Goal: Information Seeking & Learning: Learn about a topic

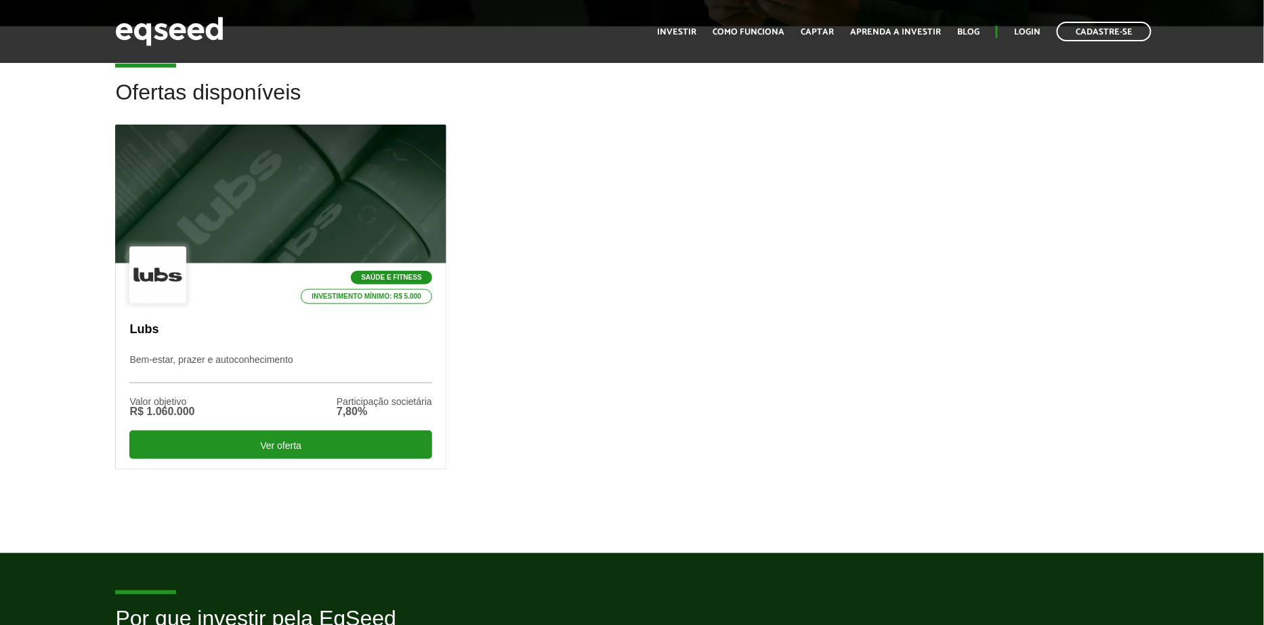
scroll to position [366, 0]
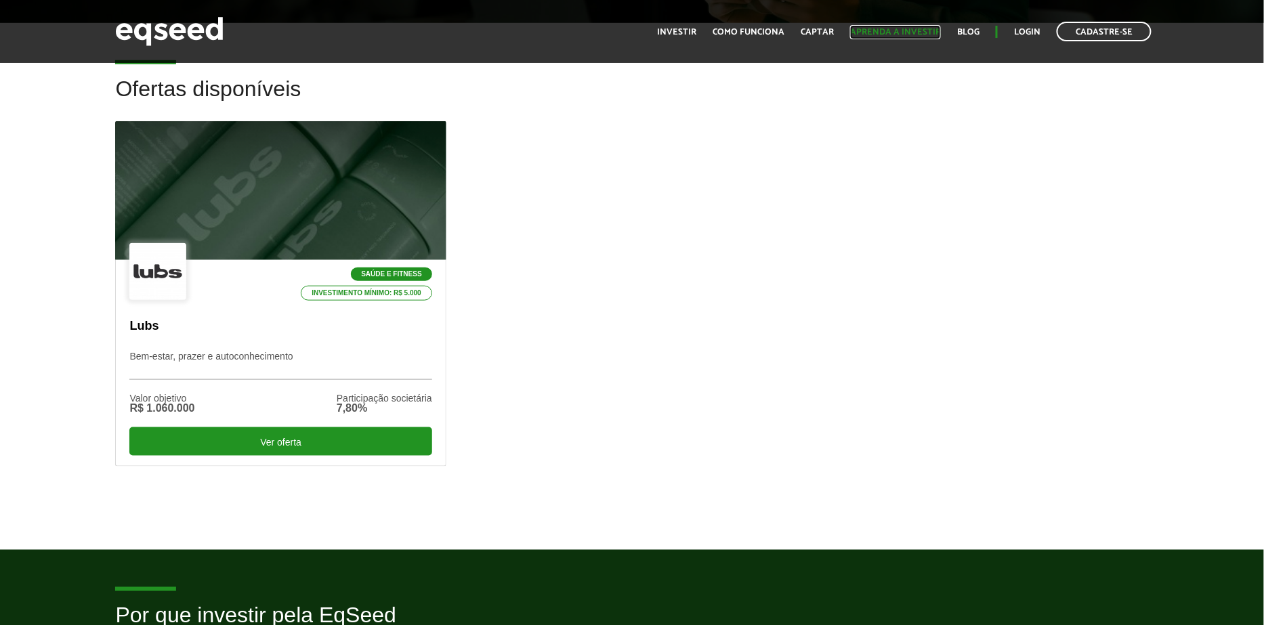
click at [888, 35] on link "Aprenda a investir" at bounding box center [895, 32] width 91 height 9
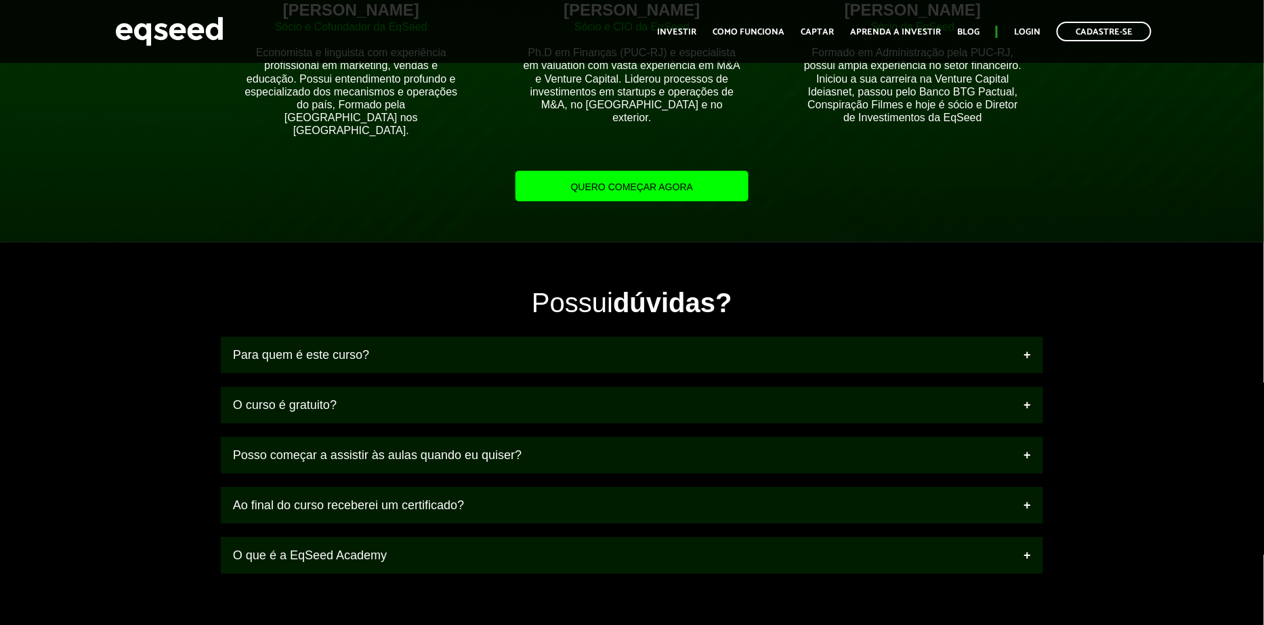
scroll to position [1228, 0]
